Goal: Communication & Community: Ask a question

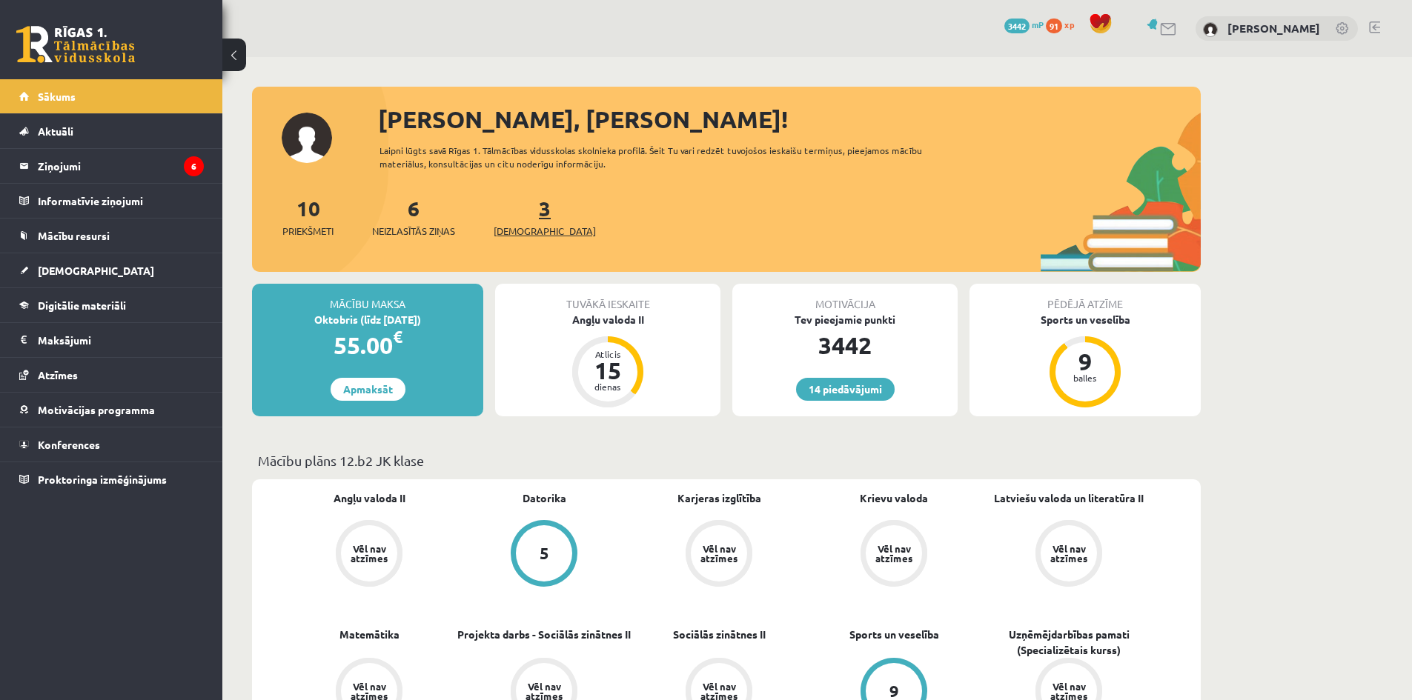
click at [527, 225] on span "[DEMOGRAPHIC_DATA]" at bounding box center [545, 231] width 102 height 15
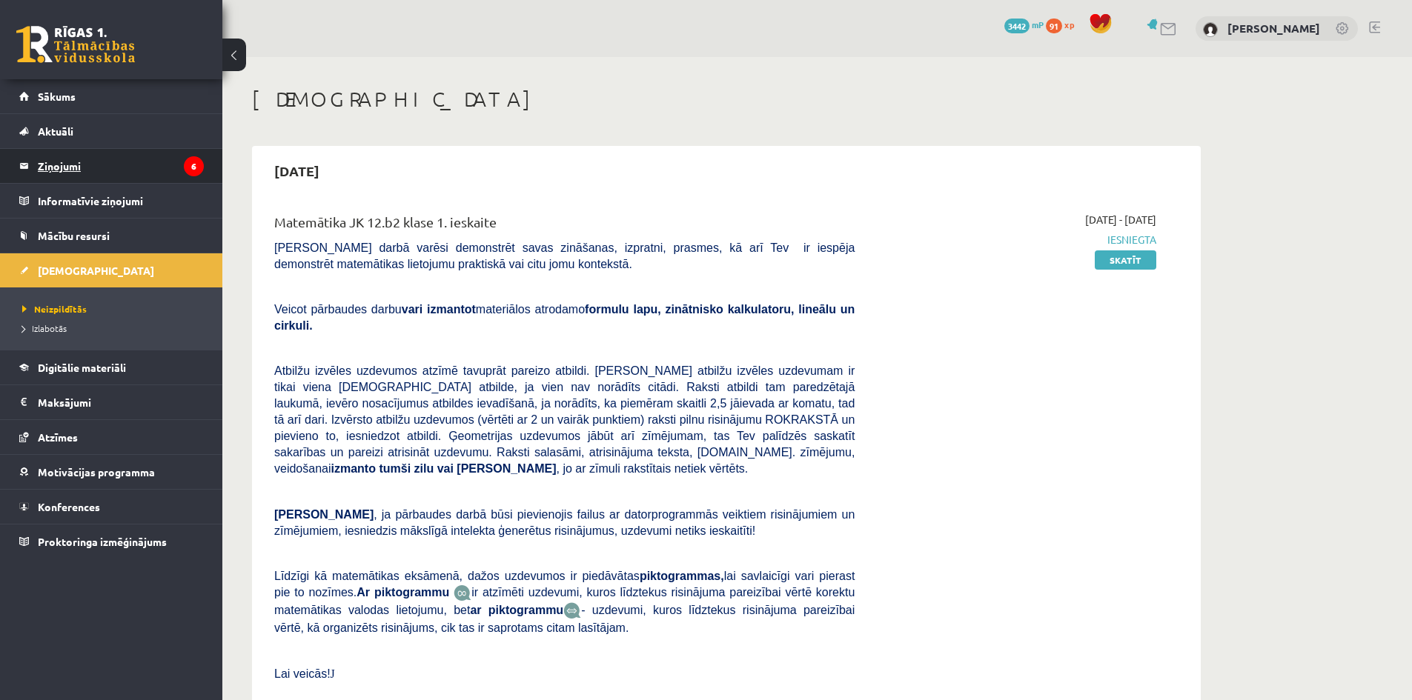
click at [65, 166] on legend "Ziņojumi 6" at bounding box center [121, 166] width 166 height 34
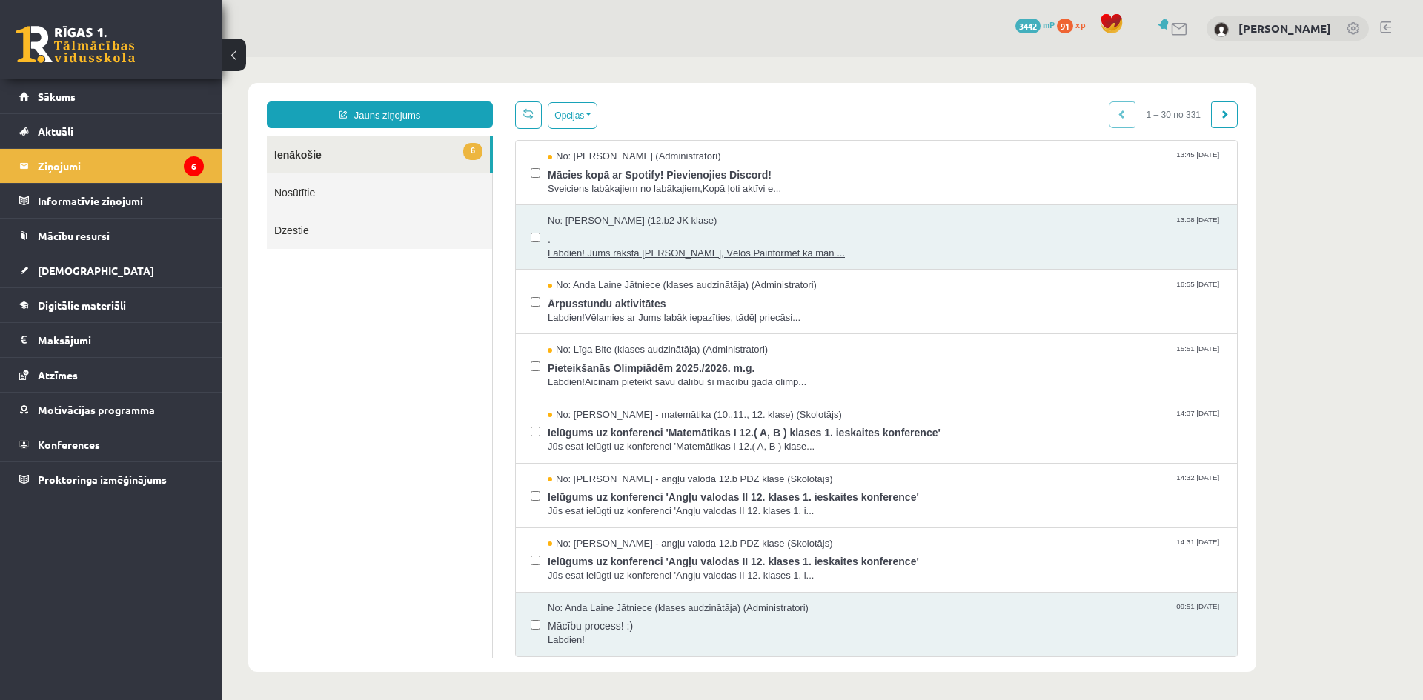
click at [708, 255] on span "Labdien! Jums raksta Leons Laikovskis, Vēlos Painformēt ka man ..." at bounding box center [885, 254] width 674 height 14
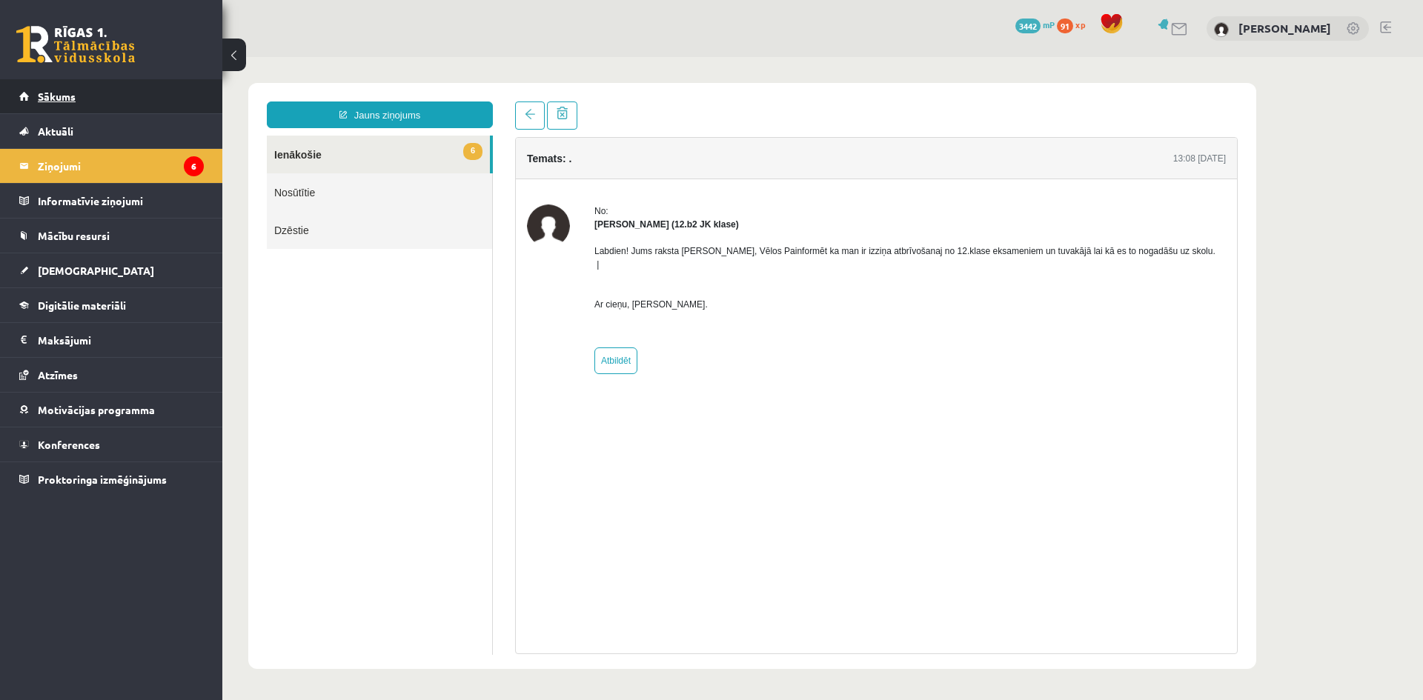
click at [46, 93] on span "Sākums" at bounding box center [57, 96] width 38 height 13
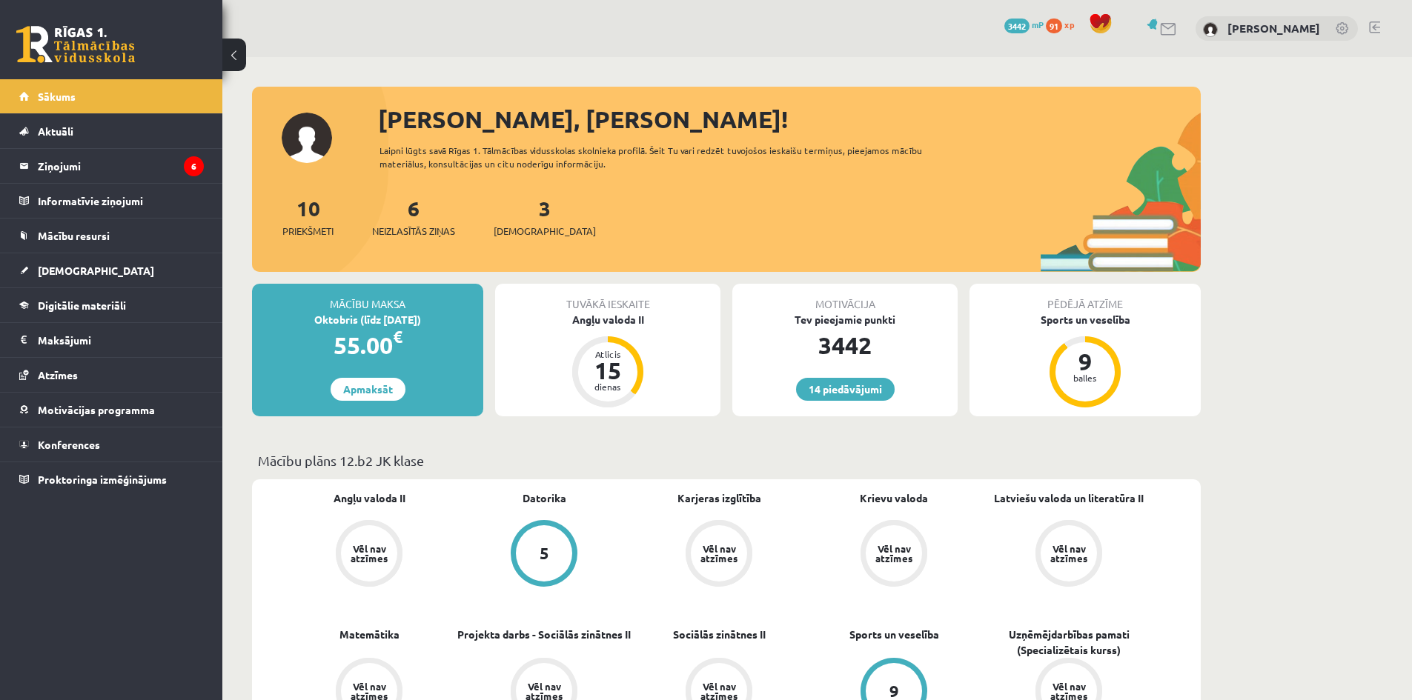
click at [1375, 27] on link at bounding box center [1374, 27] width 11 height 12
click at [53, 166] on legend "Ziņojumi 6" at bounding box center [121, 166] width 166 height 34
